Goal: Navigation & Orientation: Find specific page/section

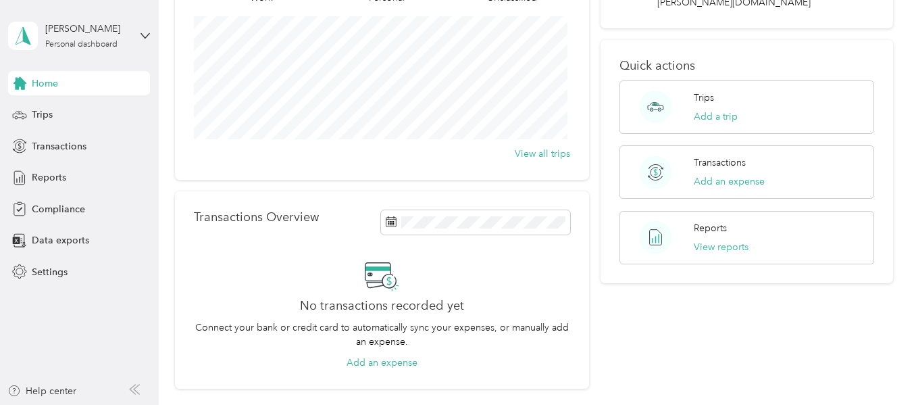
scroll to position [135, 0]
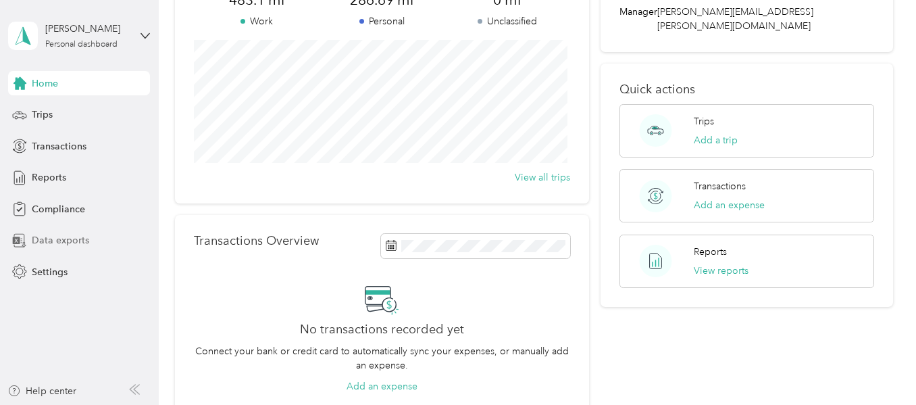
click at [72, 243] on span "Data exports" at bounding box center [60, 240] width 57 height 14
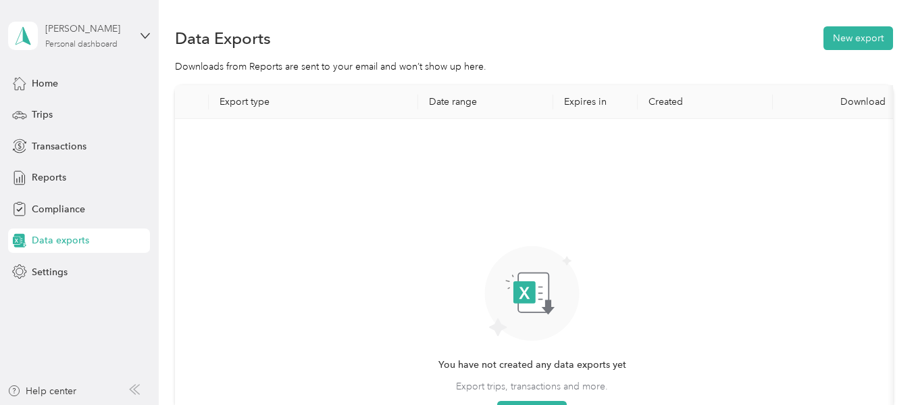
click at [105, 41] on div "Personal dashboard" at bounding box center [81, 45] width 72 height 8
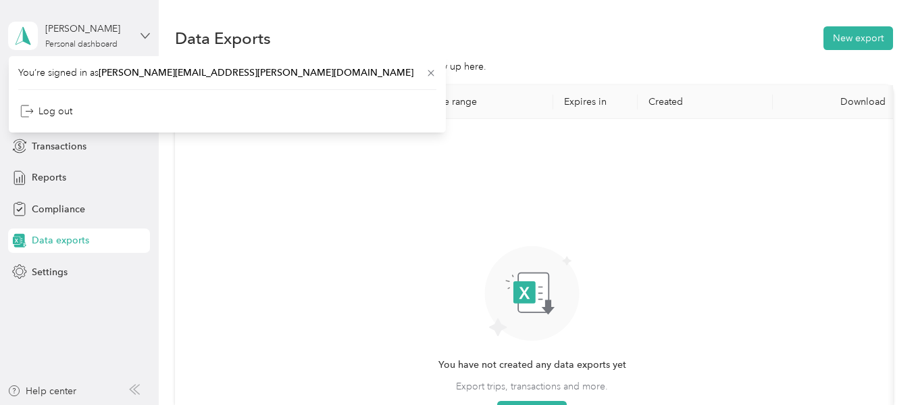
click at [144, 34] on icon at bounding box center [145, 35] width 9 height 9
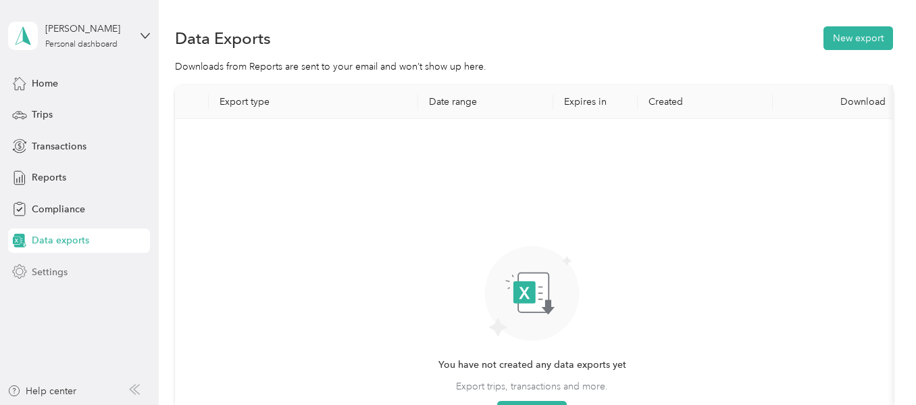
click at [44, 268] on span "Settings" at bounding box center [50, 272] width 36 height 14
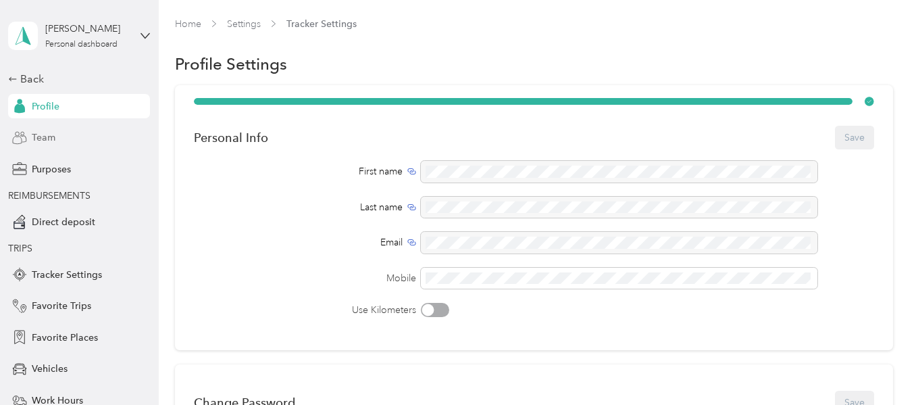
click at [59, 140] on div "Team" at bounding box center [79, 138] width 142 height 24
